Goal: Task Accomplishment & Management: Use online tool/utility

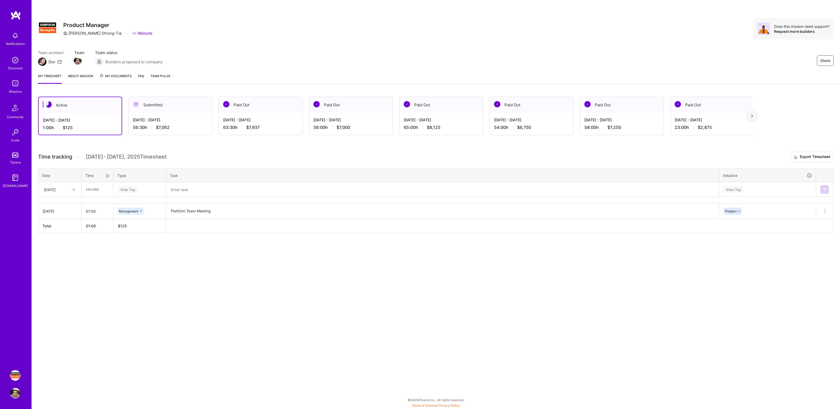
click at [620, 35] on div "Share Product Manager Simpson Strong-Tie Website Does this mission need support…" at bounding box center [436, 28] width 796 height 21
click at [667, 280] on div "Share Product Manager Simpson Strong-Tie Website Does this mission need support…" at bounding box center [435, 204] width 808 height 409
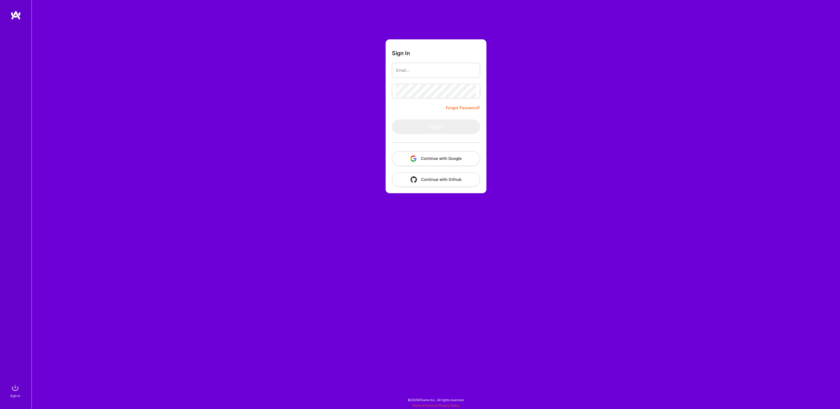
click at [436, 159] on button "Continue with Google" at bounding box center [436, 158] width 88 height 15
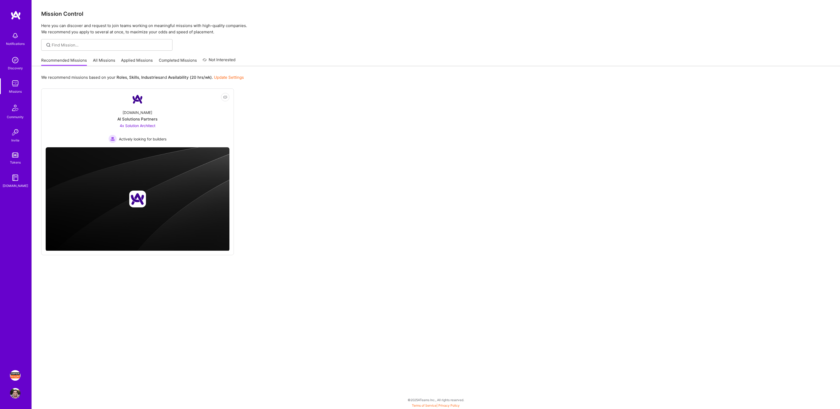
click at [14, 375] on img at bounding box center [15, 375] width 10 height 10
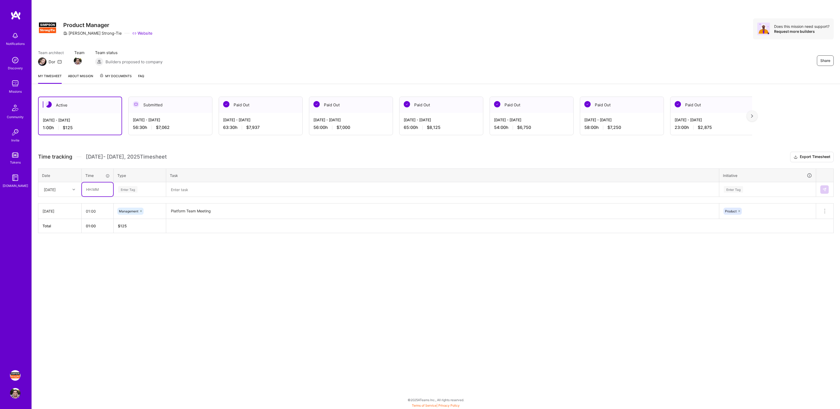
click at [99, 190] on input "text" at bounding box center [97, 189] width 31 height 14
type input "01:00"
type input "ma"
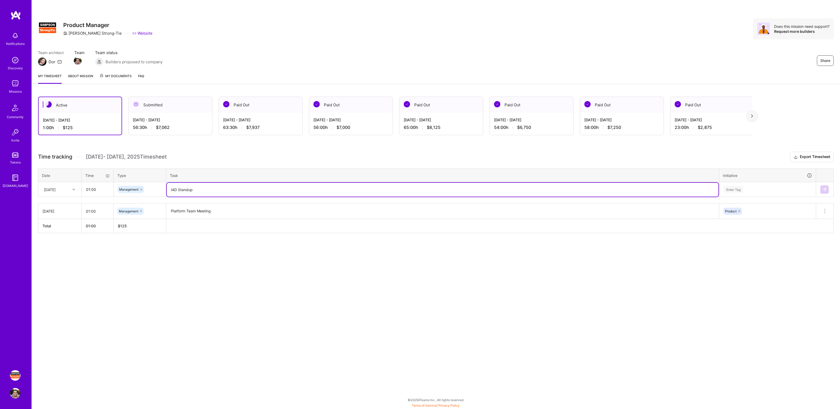
type textarea "IAD Standup"
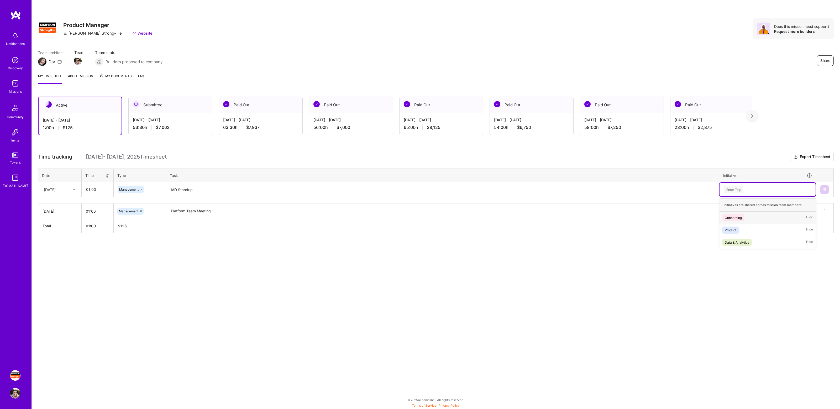
click at [761, 189] on div "Enter Tag" at bounding box center [767, 189] width 89 height 7
click at [743, 232] on div "Product Hide" at bounding box center [767, 230] width 96 height 12
click at [824, 190] on img at bounding box center [824, 189] width 4 height 4
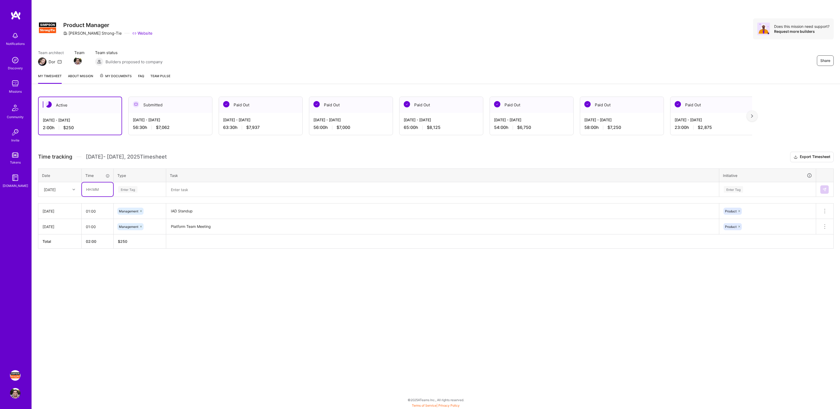
click at [106, 187] on input "text" at bounding box center [97, 189] width 31 height 14
type input "01:00"
type input "Mana"
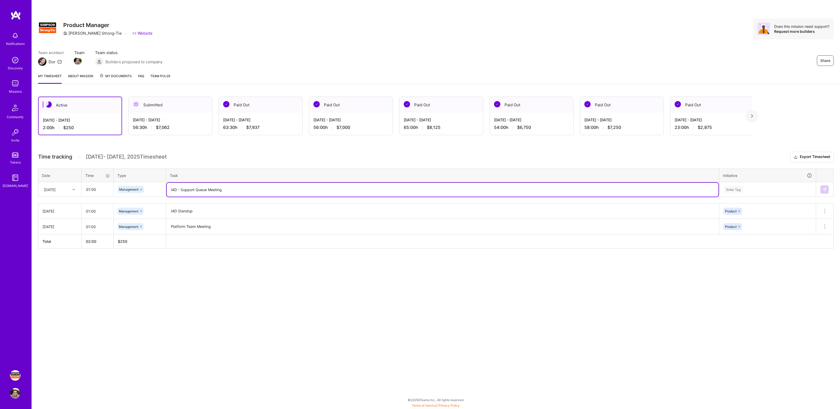
type textarea "IAD - Support Queue Meeting"
click at [774, 189] on div "Enter Tag" at bounding box center [767, 189] width 89 height 7
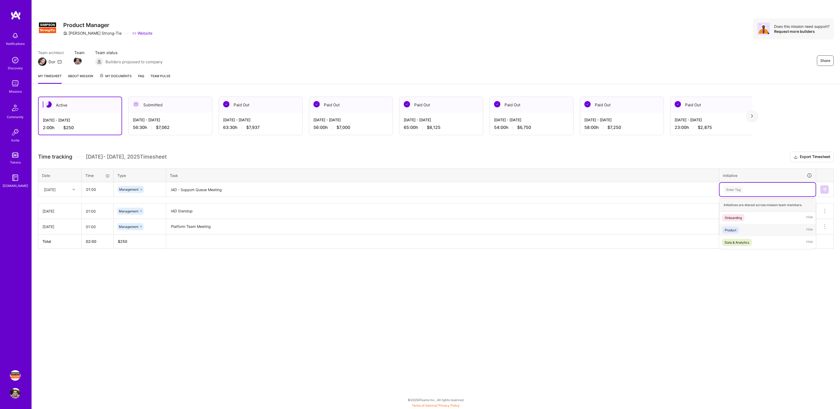
click at [747, 232] on div "Product Hide" at bounding box center [767, 230] width 96 height 12
click at [830, 185] on td at bounding box center [825, 189] width 18 height 15
click at [824, 189] on img at bounding box center [824, 189] width 4 height 4
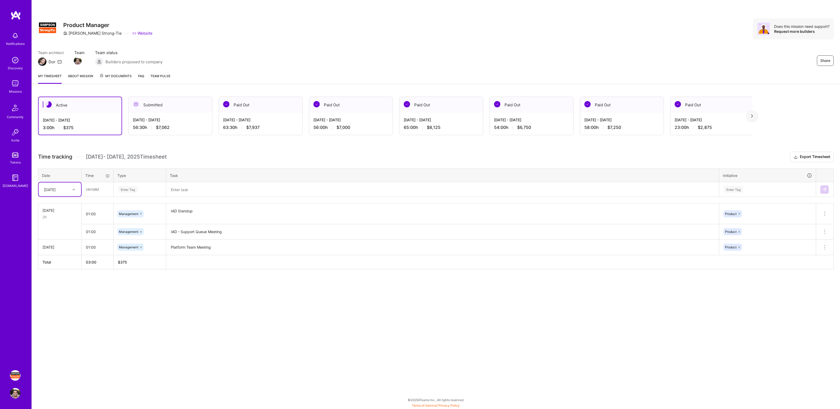
click at [233, 144] on div "Active [DATE] - [DATE] 3:00 h $375 Submitted [DATE] - [DATE] 56:30 h $7,062 Pai…" at bounding box center [436, 192] width 808 height 205
click at [261, 149] on div "Active [DATE] - [DATE] 3:00 h $375 Submitted [DATE] - [DATE] 56:30 h $7,062 Pai…" at bounding box center [436, 192] width 808 height 205
click at [293, 149] on div "Active [DATE] - [DATE] 3:00 h $375 Submitted [DATE] - [DATE] 56:30 h $7,062 Pai…" at bounding box center [436, 192] width 808 height 205
click at [323, 150] on div "Active [DATE] - [DATE] 3:00 h $375 Submitted [DATE] - [DATE] 56:30 h $7,062 Pai…" at bounding box center [436, 192] width 808 height 205
click at [353, 150] on div "Active [DATE] - [DATE] 3:00 h $375 Submitted [DATE] - [DATE] 56:30 h $7,062 Pai…" at bounding box center [436, 192] width 808 height 205
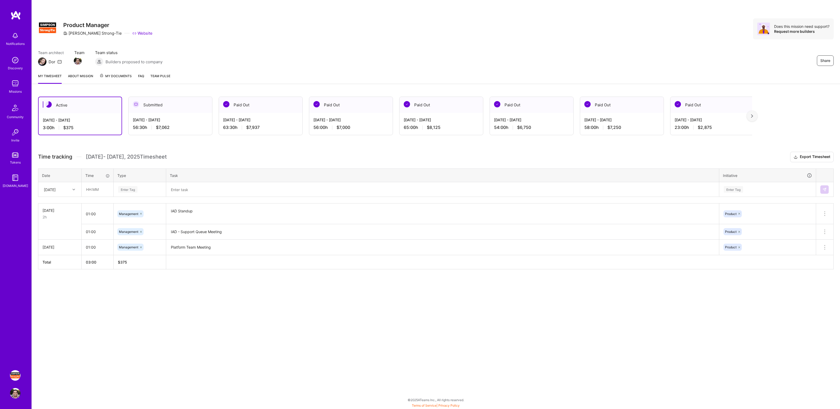
click at [596, 322] on div "Share Product Manager [PERSON_NAME]-Tie Website Does this mission need support?…" at bounding box center [435, 204] width 808 height 409
